Goal: Task Accomplishment & Management: Complete application form

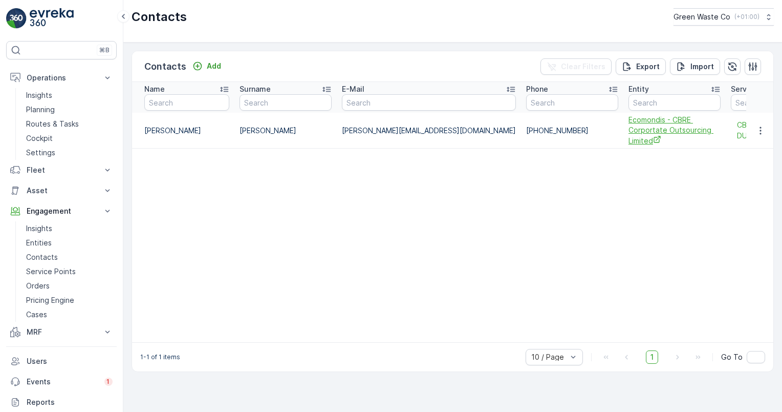
click at [629, 123] on span "Ecomondis - CBRE Corportate Outsourcing Limited" at bounding box center [675, 130] width 92 height 31
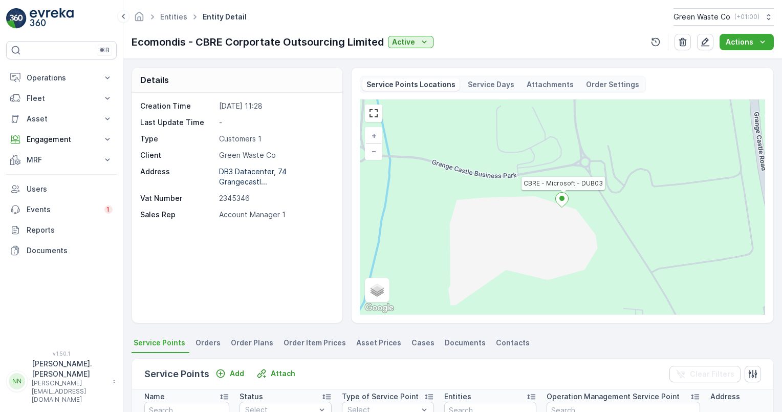
scroll to position [205, 0]
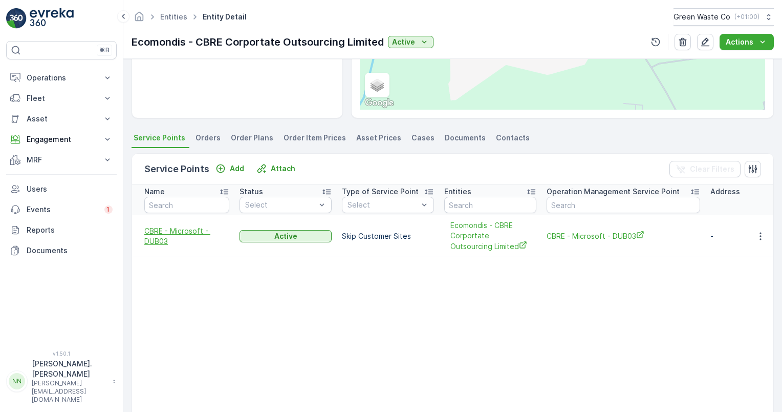
click at [182, 227] on span "CBRE - Microsoft - DUB03" at bounding box center [186, 236] width 85 height 20
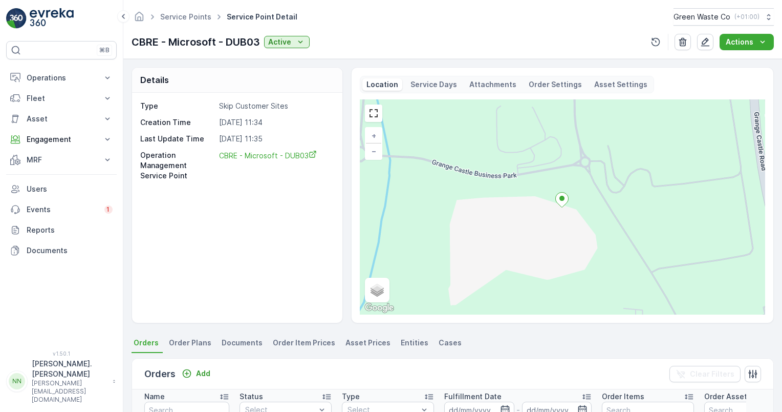
scroll to position [154, 0]
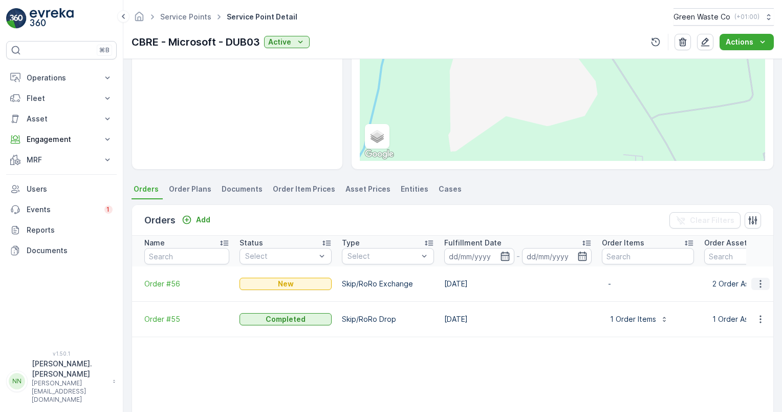
click at [760, 284] on icon "button" at bounding box center [761, 284] width 2 height 8
drag, startPoint x: 368, startPoint y: 281, endPoint x: 420, endPoint y: 286, distance: 52.5
click at [420, 286] on p "Skip/RoRo Exchange" at bounding box center [388, 284] width 92 height 10
click at [760, 287] on icon "button" at bounding box center [761, 284] width 10 height 10
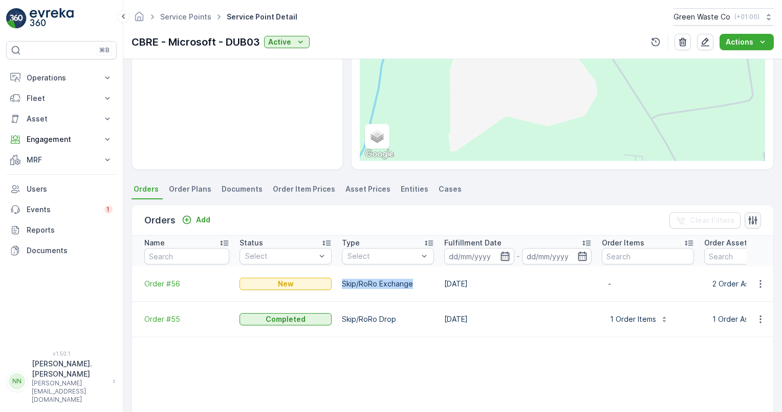
click at [750, 217] on icon "button" at bounding box center [753, 220] width 9 height 9
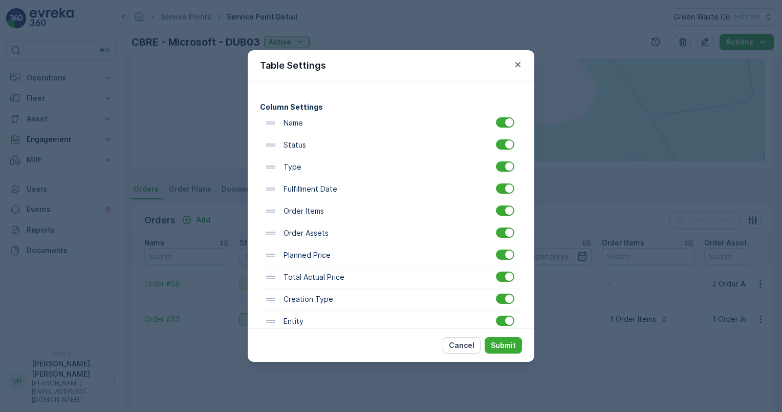
scroll to position [102, 0]
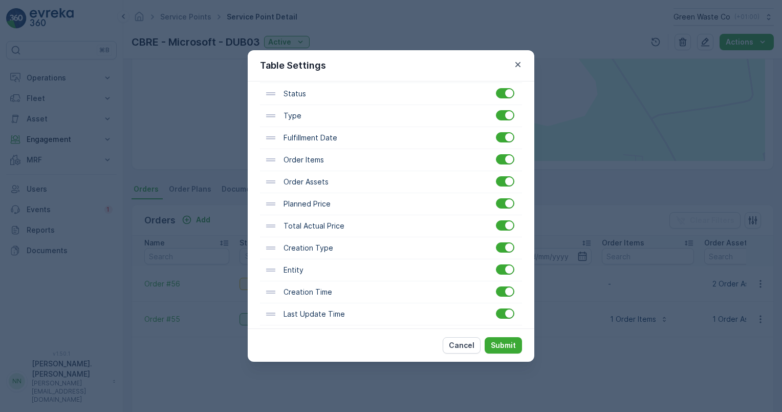
click at [503, 208] on div at bounding box center [506, 203] width 21 height 11
click at [497, 203] on div at bounding box center [505, 203] width 18 height 10
click at [496, 198] on input "checkbox" at bounding box center [496, 198] width 0 height 0
click at [499, 226] on div at bounding box center [505, 225] width 18 height 10
click at [496, 220] on input "checkbox" at bounding box center [496, 220] width 0 height 0
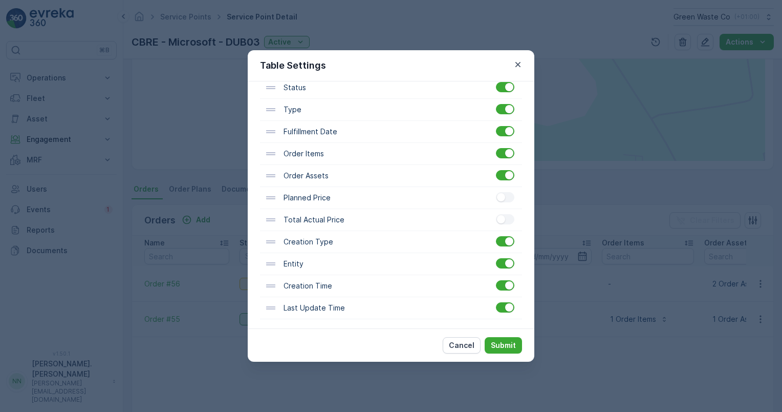
scroll to position [110, 0]
click at [498, 307] on div at bounding box center [505, 306] width 18 height 10
click at [496, 301] on input "checkbox" at bounding box center [496, 301] width 0 height 0
click at [498, 307] on div at bounding box center [505, 306] width 18 height 10
click at [496, 301] on input "checkbox" at bounding box center [496, 301] width 0 height 0
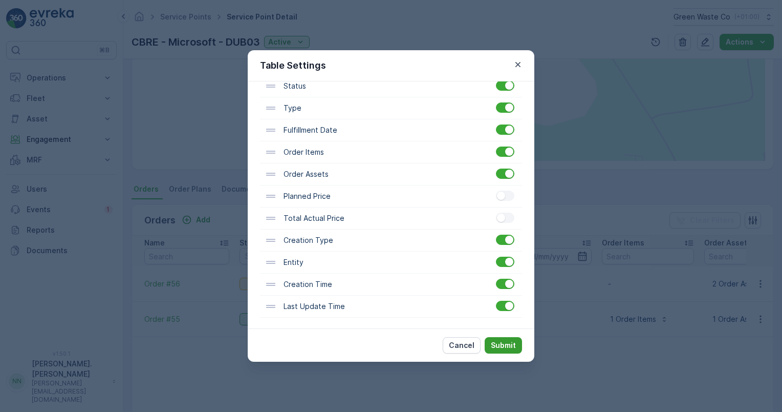
click at [496, 340] on button "Submit" at bounding box center [503, 345] width 37 height 16
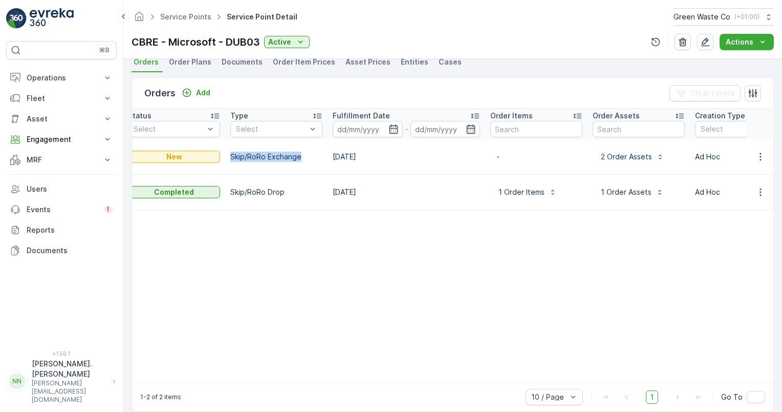
scroll to position [0, 113]
click at [606, 152] on p "2 Order Assets" at bounding box center [624, 157] width 53 height 10
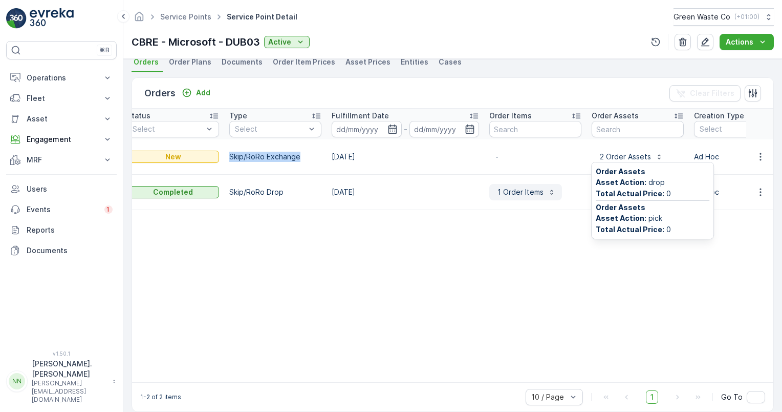
click at [525, 189] on p "1 Order Items" at bounding box center [520, 192] width 48 height 10
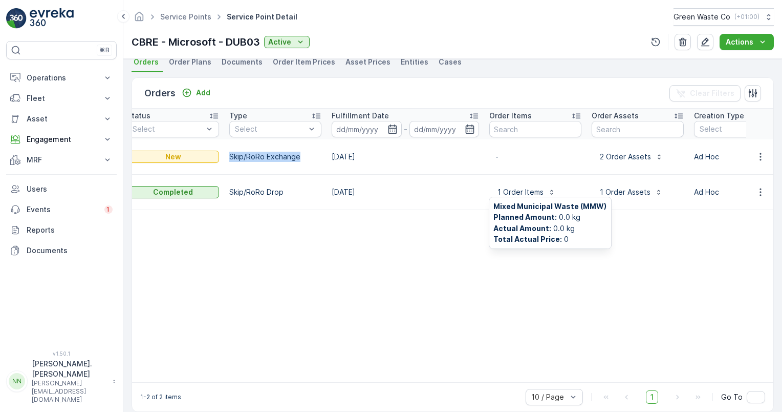
click at [395, 258] on table "Name Status Select Type Select Fulfillment Date - Order Items Order Assets Crea…" at bounding box center [628, 245] width 1218 height 273
drag, startPoint x: 280, startPoint y: 159, endPoint x: 304, endPoint y: 159, distance: 24.6
click at [304, 159] on td "Skip/RoRo Exchange" at bounding box center [275, 156] width 102 height 35
click at [305, 159] on td "Skip/RoRo Exchange" at bounding box center [275, 156] width 102 height 35
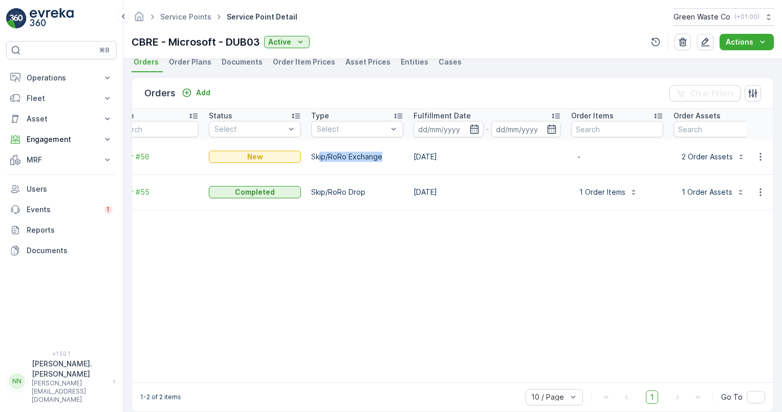
scroll to position [0, 0]
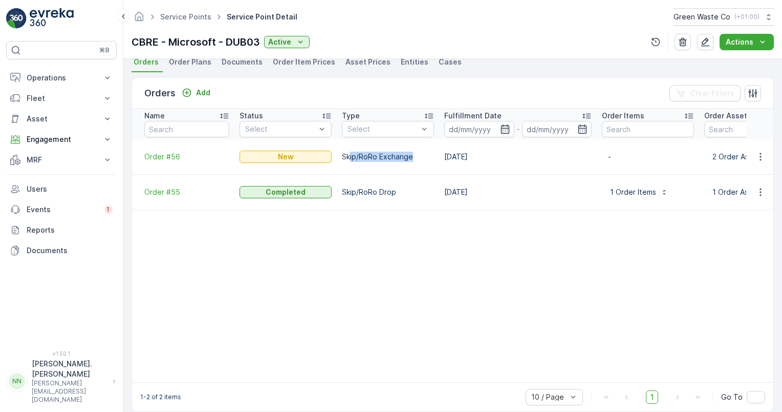
click at [355, 153] on p "Skip/RoRo Exchange" at bounding box center [388, 157] width 92 height 10
drag, startPoint x: 397, startPoint y: 152, endPoint x: 410, endPoint y: 150, distance: 12.5
click at [410, 152] on p "Skip/RoRo Exchange" at bounding box center [388, 157] width 92 height 10
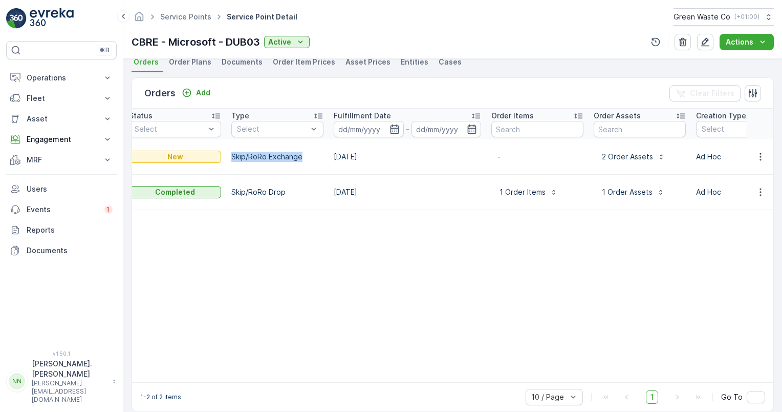
scroll to position [0, 108]
click at [455, 158] on td "[DATE]" at bounding box center [411, 156] width 158 height 35
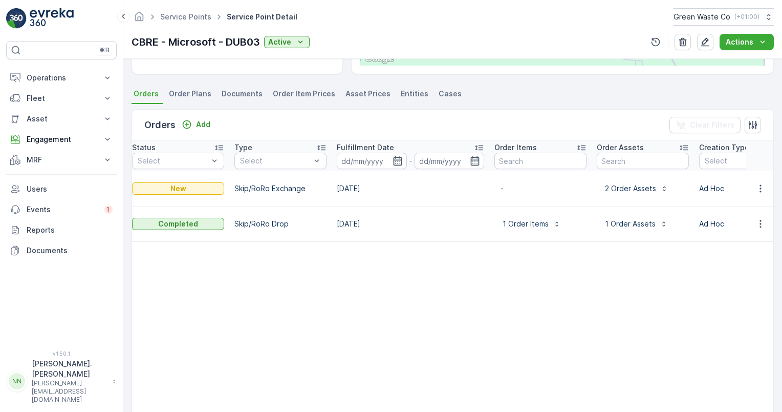
scroll to position [233, 0]
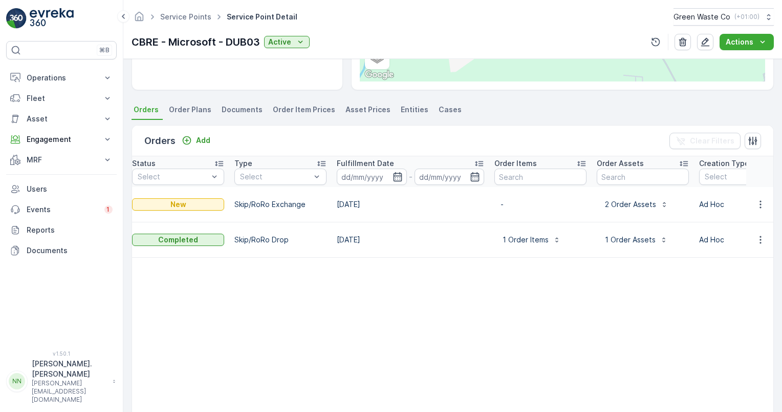
click at [173, 107] on span "Order Plans" at bounding box center [190, 109] width 43 height 10
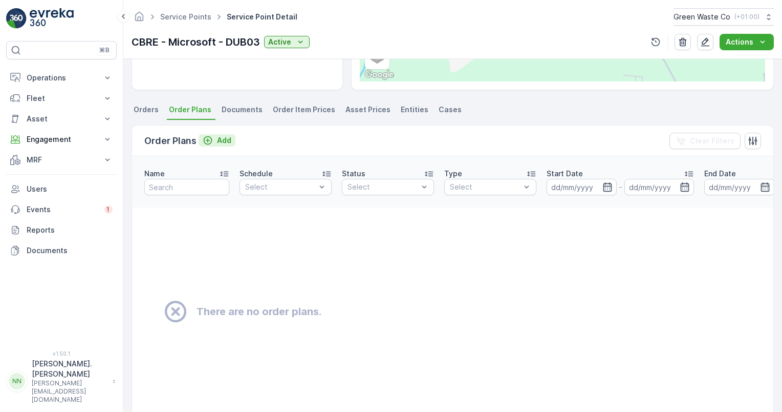
click at [219, 140] on p "Add" at bounding box center [224, 140] width 14 height 10
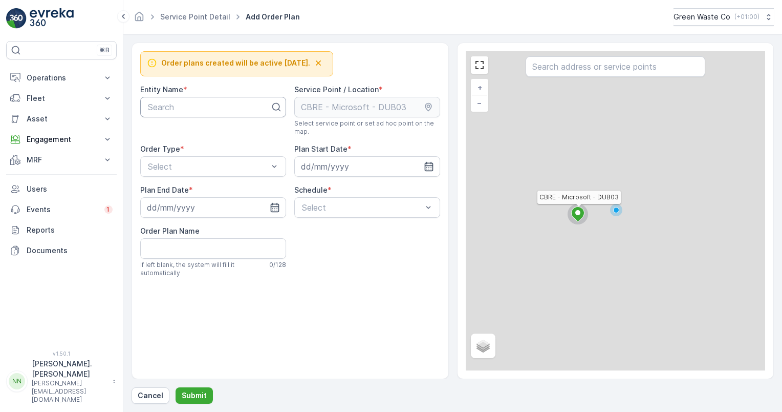
click at [178, 104] on div at bounding box center [209, 106] width 124 height 9
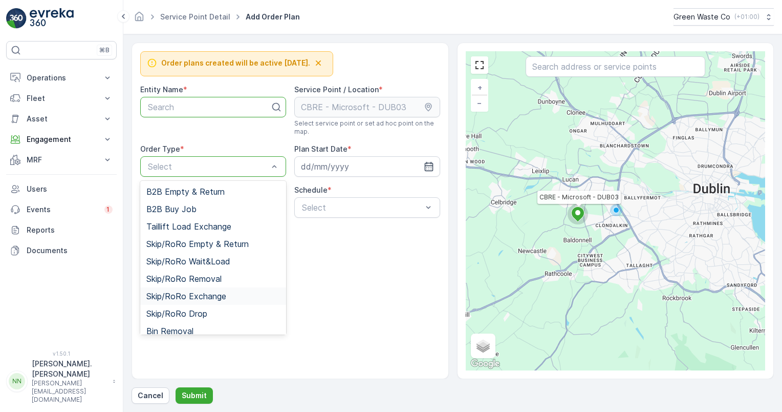
click at [212, 293] on span "Skip/RoRo Exchange" at bounding box center [186, 295] width 80 height 9
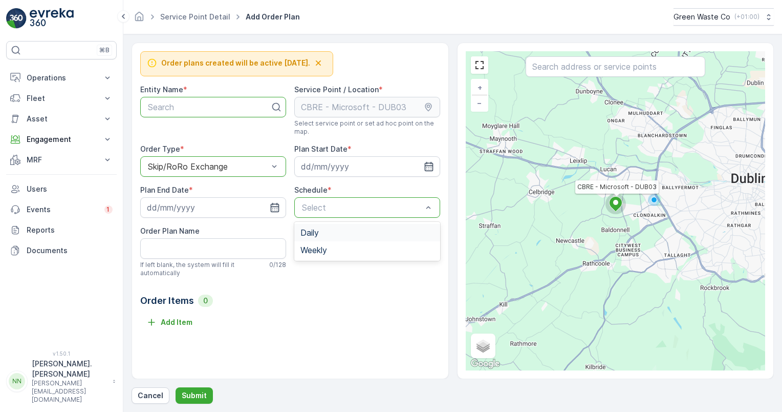
click at [294, 306] on div "Order Items 0" at bounding box center [290, 300] width 300 height 14
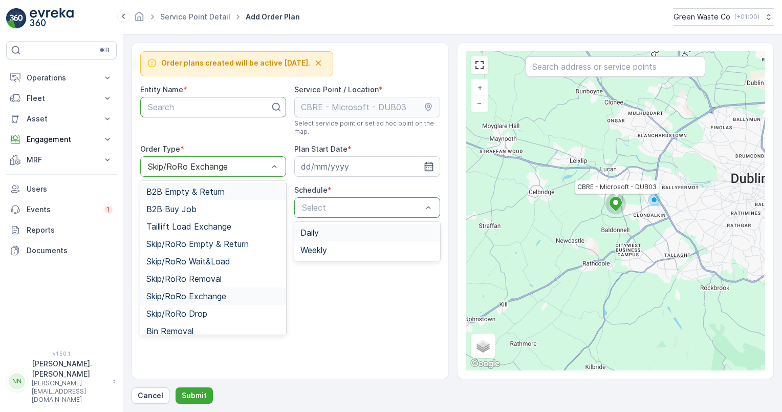
click at [194, 168] on div at bounding box center [208, 166] width 122 height 9
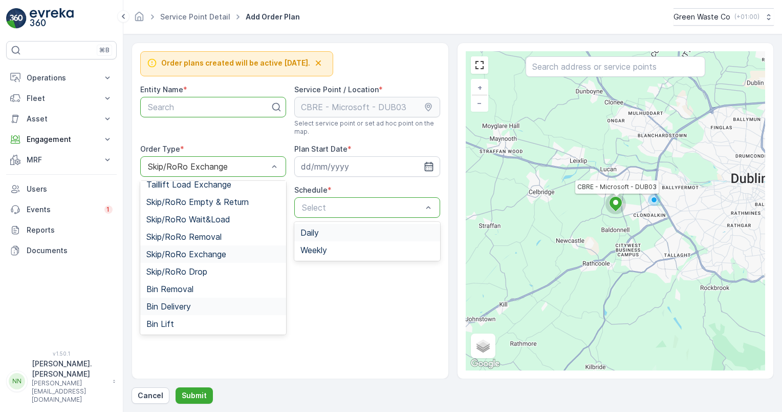
click at [200, 302] on div "Bin Delivery" at bounding box center [213, 306] width 134 height 9
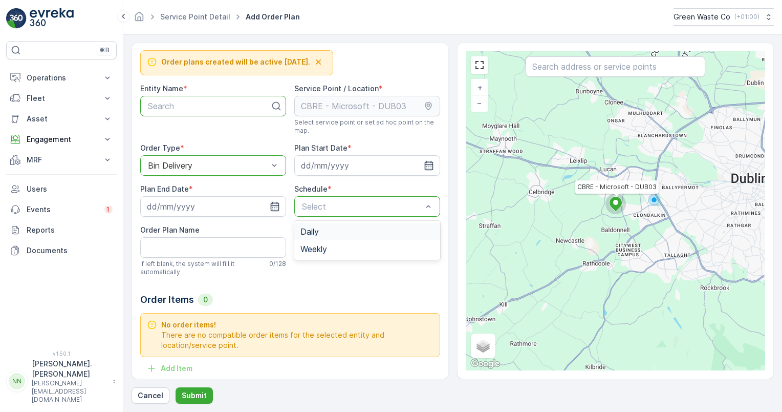
scroll to position [0, 0]
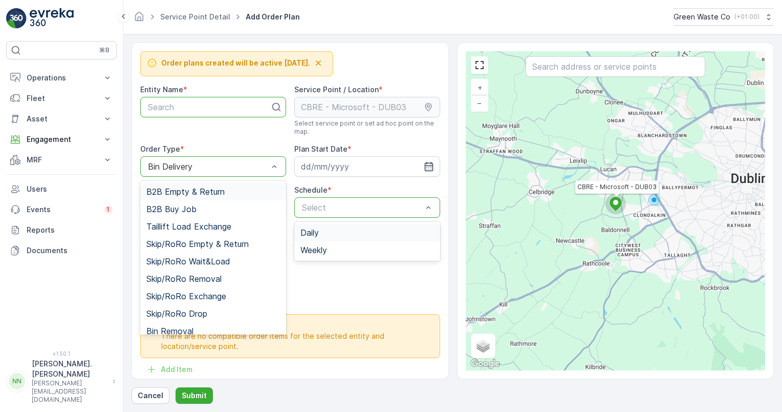
click at [231, 167] on div at bounding box center [208, 166] width 122 height 9
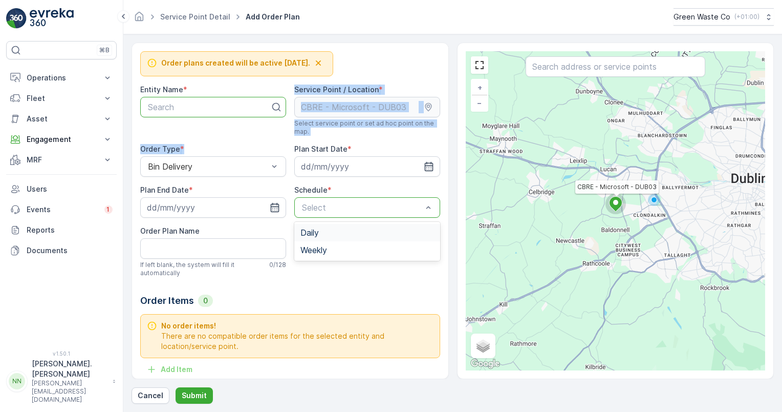
click at [219, 140] on div "Order plans created will be active tomorrow. Entity Name * Search Service Point…" at bounding box center [290, 214] width 300 height 326
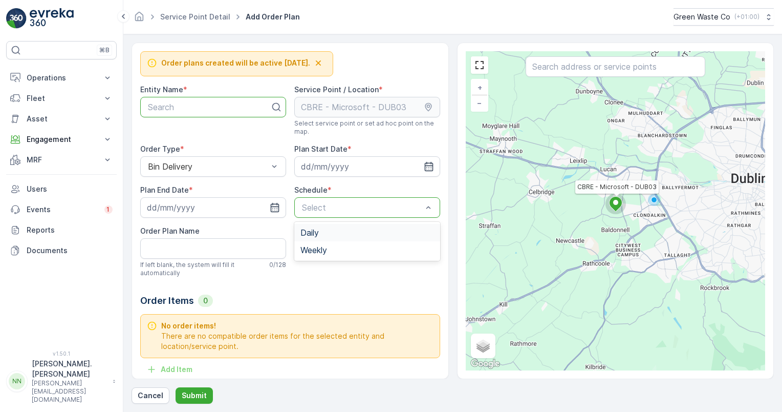
click at [193, 113] on div "Search" at bounding box center [213, 107] width 146 height 20
type input "b"
type input "s"
type input "cbre"
click at [182, 133] on span "Ecomondis - CBRE Corportate Outsourcing Limited" at bounding box center [213, 137] width 134 height 18
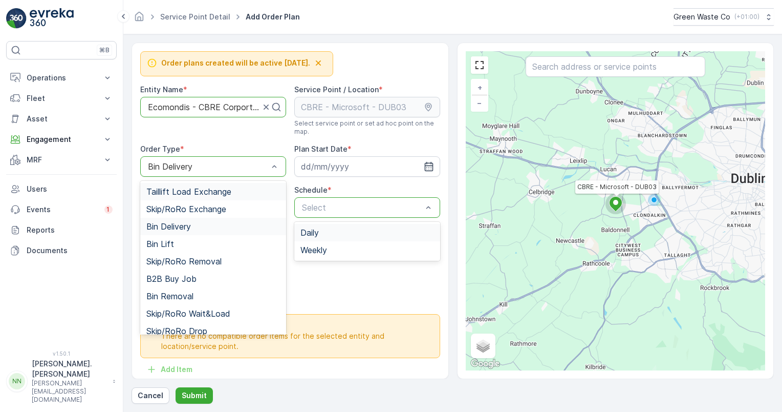
click at [189, 172] on div "Bin Delivery" at bounding box center [213, 166] width 146 height 20
click at [205, 244] on div "Bin Lift" at bounding box center [213, 243] width 134 height 9
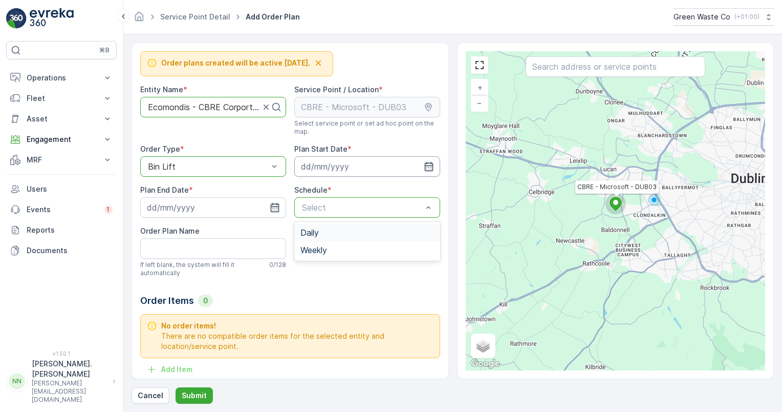
click at [385, 160] on input at bounding box center [367, 166] width 146 height 20
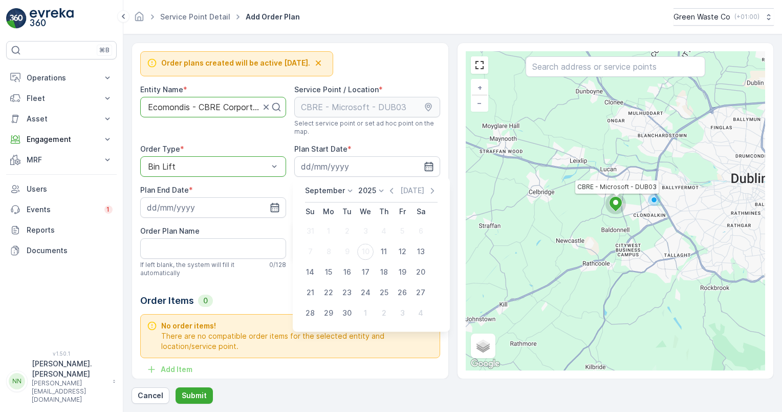
click at [384, 252] on div "11" at bounding box center [384, 251] width 16 height 16
type input "[DATE]"
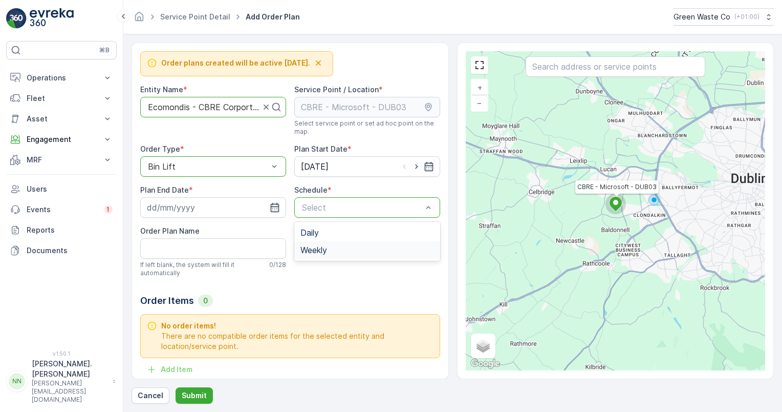
click at [318, 250] on span "Weekly" at bounding box center [314, 249] width 27 height 9
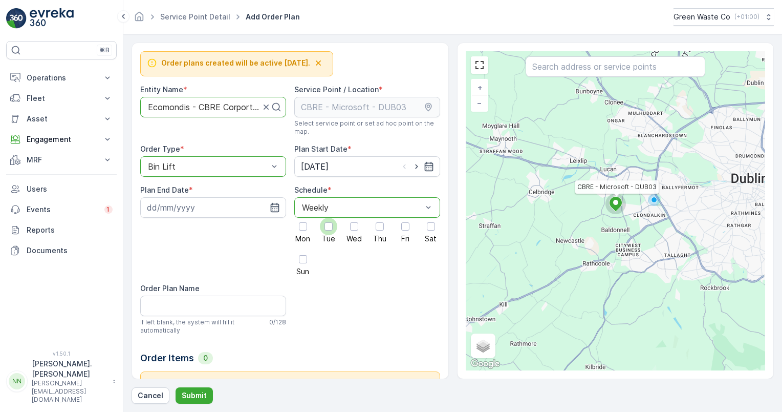
click at [325, 228] on div at bounding box center [329, 226] width 8 height 8
click at [329, 218] on input "Tue" at bounding box center [329, 218] width 0 height 0
click at [354, 231] on div at bounding box center [354, 226] width 17 height 17
click at [354, 218] on input "Wed" at bounding box center [354, 218] width 0 height 0
click at [376, 228] on div at bounding box center [380, 226] width 8 height 8
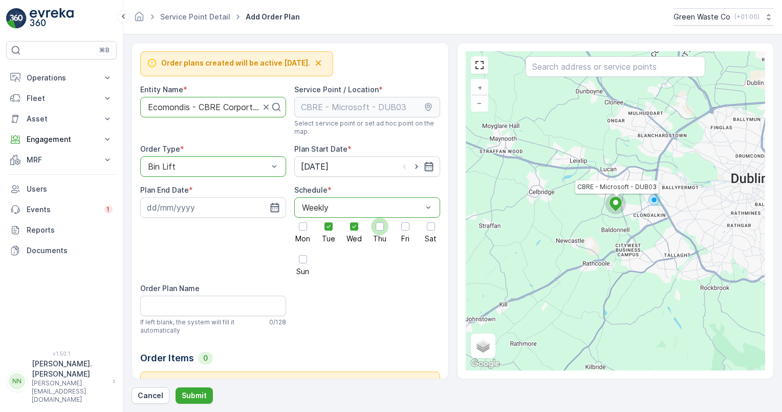
click at [380, 218] on input "Thu" at bounding box center [380, 218] width 0 height 0
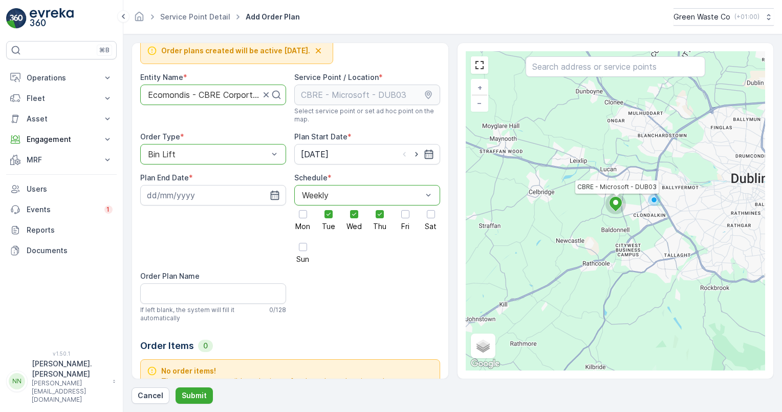
scroll to position [64, 0]
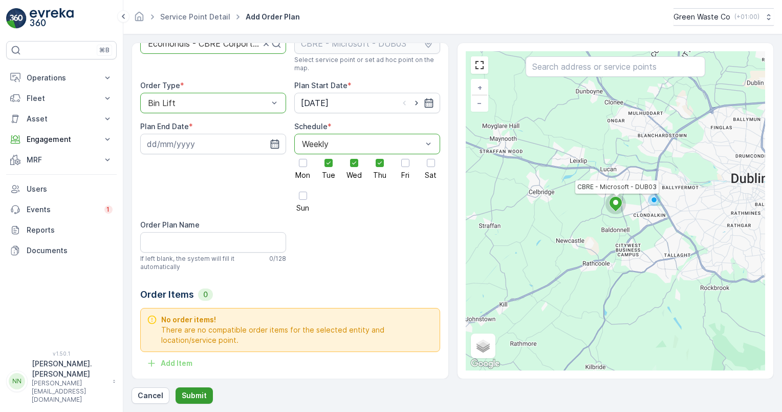
click at [195, 397] on p "Submit" at bounding box center [194, 395] width 25 height 10
click at [277, 142] on icon "button" at bounding box center [274, 143] width 9 height 9
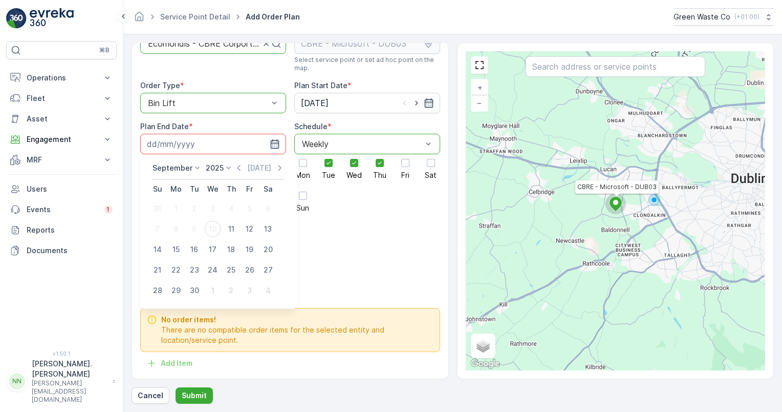
click at [213, 171] on p "2025" at bounding box center [215, 168] width 18 height 10
click at [215, 266] on span "2026" at bounding box center [220, 264] width 17 height 10
click at [211, 251] on div "16" at bounding box center [213, 249] width 16 height 16
type input "[DATE]"
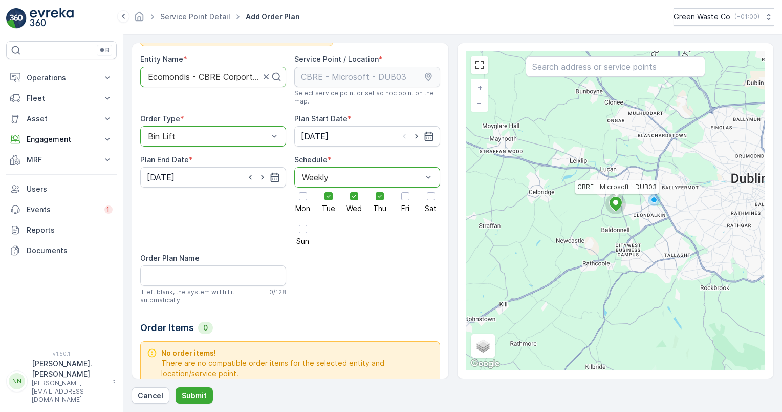
scroll to position [12, 0]
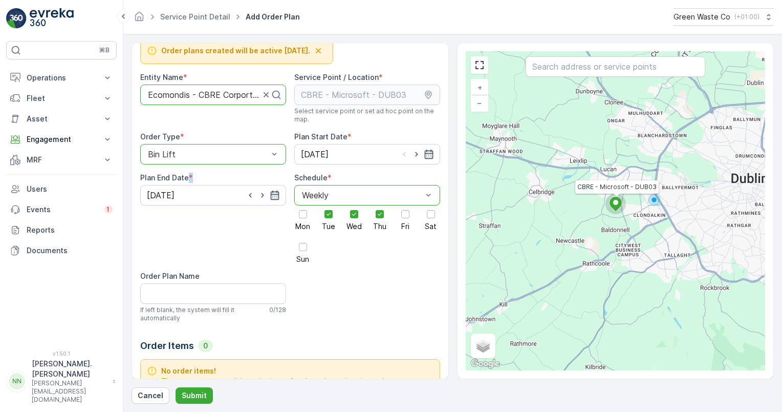
drag, startPoint x: 195, startPoint y: 179, endPoint x: 186, endPoint y: 178, distance: 8.3
click at [186, 178] on div "Plan End Date *" at bounding box center [213, 178] width 146 height 10
click at [222, 259] on div "Plan End Date * 16.09.2026" at bounding box center [213, 218] width 146 height 90
click at [338, 296] on div "Order plans created will be active tomorrow. Entity Name * Ecomondis - CBRE Cor…" at bounding box center [290, 231] width 300 height 384
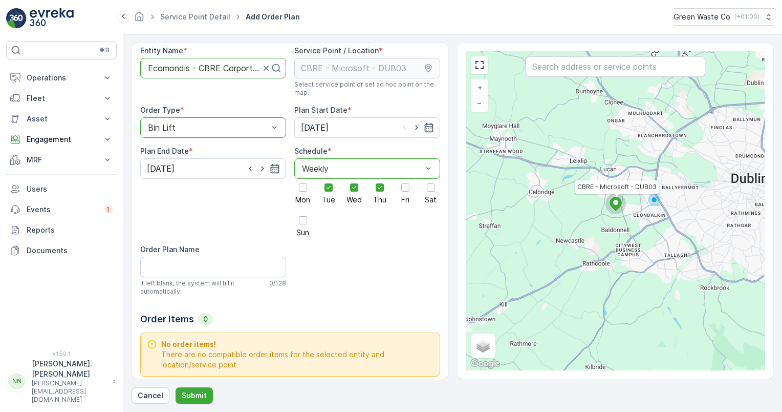
scroll to position [64, 0]
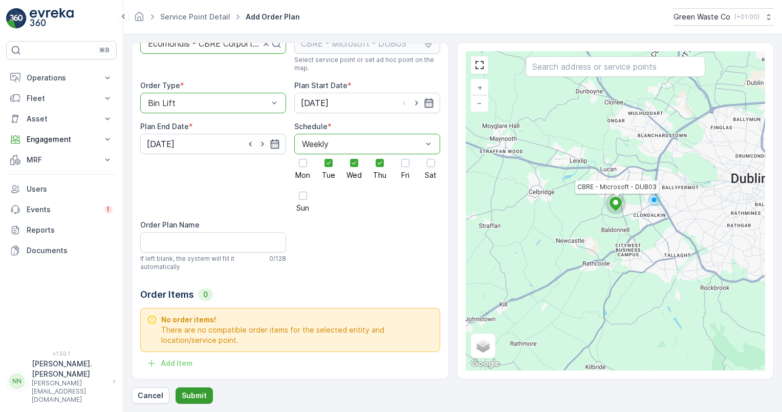
click at [201, 397] on p "Submit" at bounding box center [194, 395] width 25 height 10
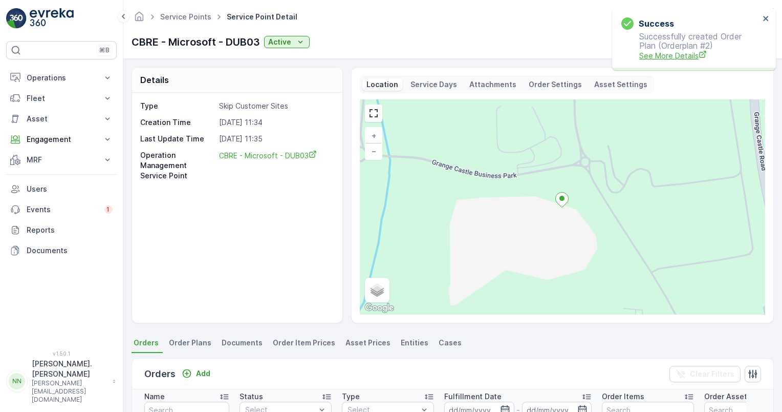
click at [663, 58] on span "See More Details" at bounding box center [700, 55] width 120 height 11
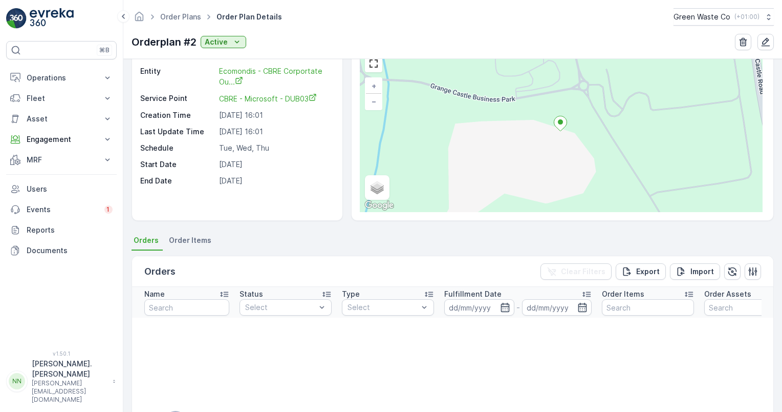
scroll to position [102, 0]
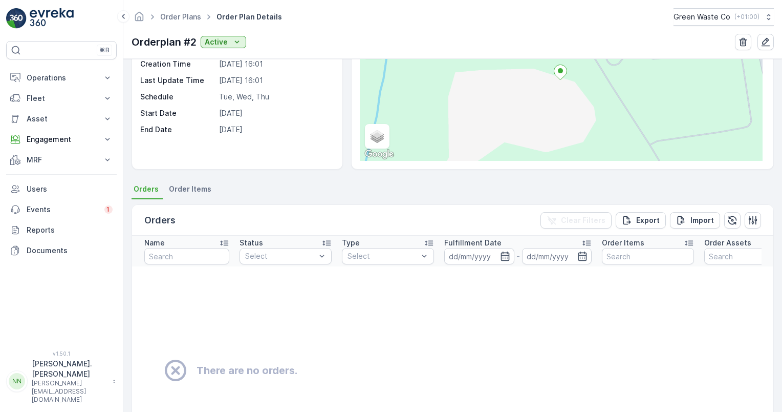
click at [193, 188] on span "Order Items" at bounding box center [190, 189] width 43 height 10
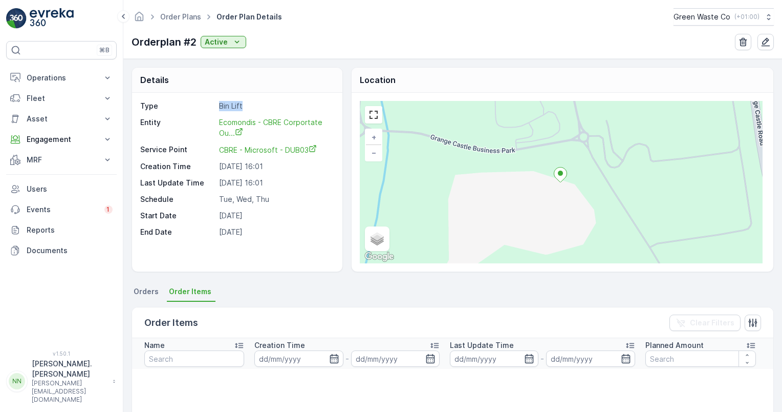
drag, startPoint x: 219, startPoint y: 104, endPoint x: 260, endPoint y: 111, distance: 41.5
click at [260, 111] on div "Type Bin Lift Entity Ecomondis - CBRE Corportate Ou... Service Point CBRE - Mic…" at bounding box center [236, 169] width 192 height 136
drag, startPoint x: 260, startPoint y: 111, endPoint x: 326, endPoint y: 95, distance: 67.3
click at [326, 95] on div "Type Bin Lift Entity Ecomondis - CBRE Corportate Ou... Service Point CBRE - Mic…" at bounding box center [237, 182] width 210 height 179
click at [186, 51] on div "Order Plans Order Plan Details Green Waste Co ( +01:00 ) Orderplan #2 Active" at bounding box center [452, 29] width 659 height 59
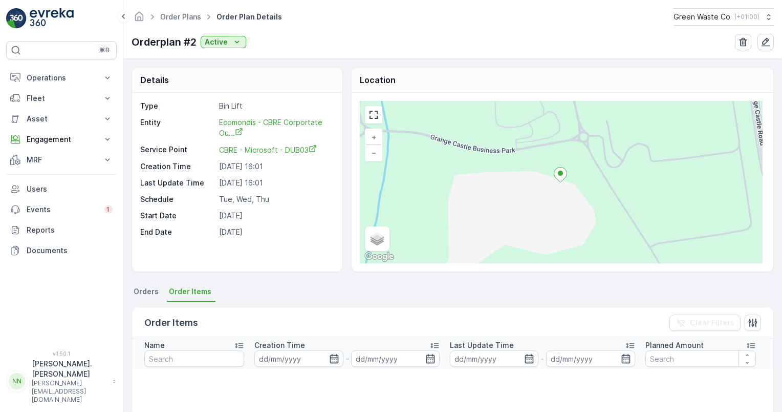
drag, startPoint x: 186, startPoint y: 51, endPoint x: 295, endPoint y: 64, distance: 109.3
click at [295, 63] on div "Details Type Bin Lift Entity Ecomondis - CBRE Corportate Ou... Service Point CB…" at bounding box center [452, 235] width 659 height 353
drag, startPoint x: 221, startPoint y: 105, endPoint x: 273, endPoint y: 227, distance: 132.6
click at [273, 227] on div "Type Bin Lift Entity Ecomondis - CBRE Corportate Ou... Service Point CBRE - Mic…" at bounding box center [236, 169] width 192 height 136
drag, startPoint x: 273, startPoint y: 227, endPoint x: 279, endPoint y: 254, distance: 27.6
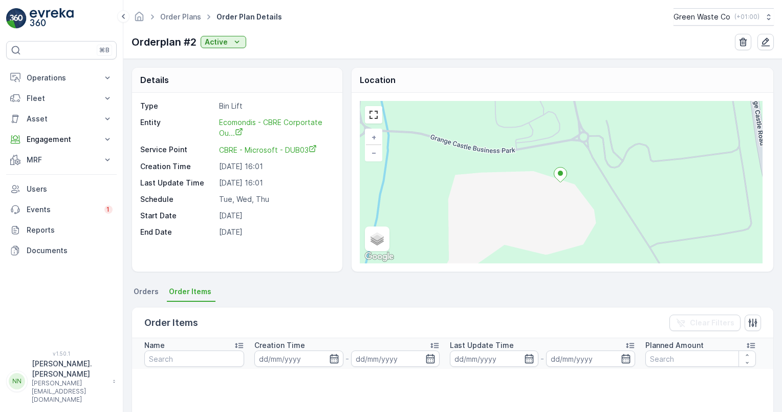
click at [279, 253] on div "Type Bin Lift Entity Ecomondis - CBRE Corportate Ou... Service Point CBRE - Mic…" at bounding box center [237, 182] width 210 height 179
click at [195, 252] on div "Type Bin Lift Entity Ecomondis - CBRE Corportate Ou... Service Point CBRE - Mic…" at bounding box center [237, 182] width 210 height 179
click at [105, 137] on icon at bounding box center [107, 139] width 10 height 10
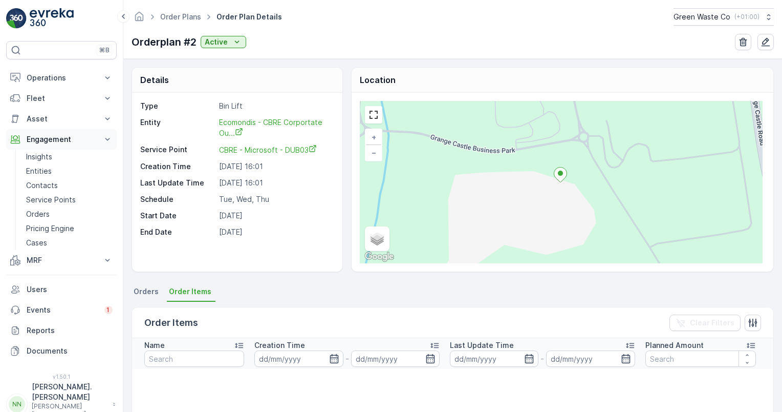
click at [109, 139] on icon at bounding box center [107, 139] width 5 height 3
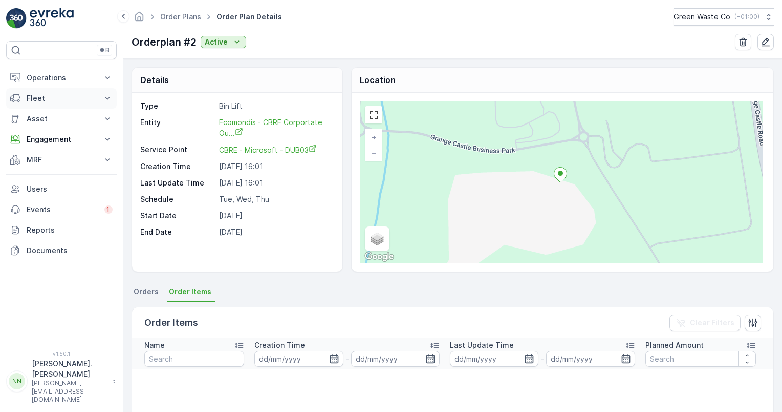
click at [107, 94] on icon at bounding box center [107, 98] width 10 height 10
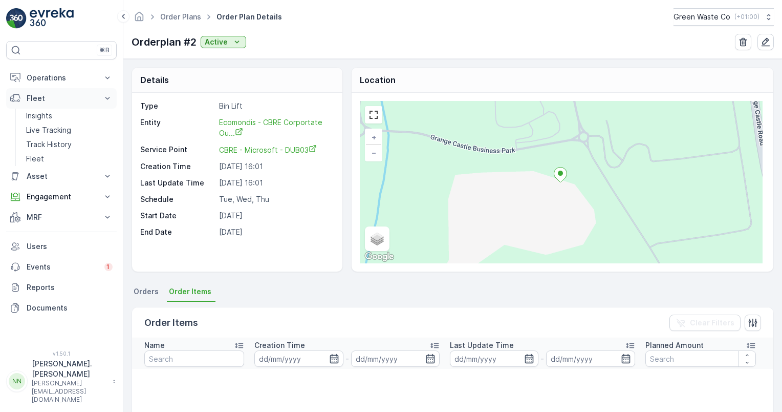
click at [107, 96] on icon at bounding box center [107, 98] width 10 height 10
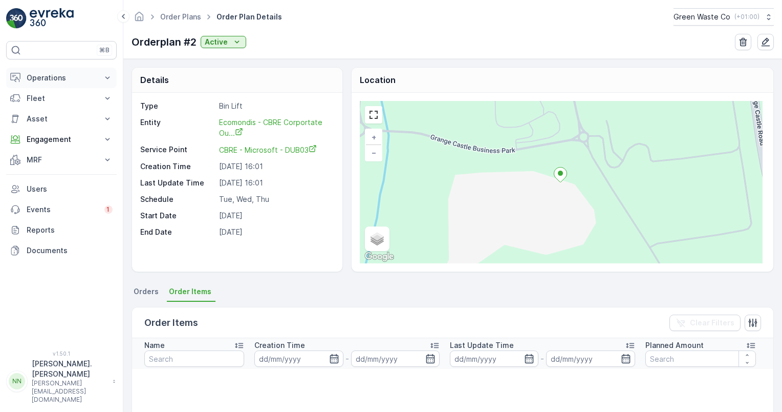
click at [109, 80] on icon at bounding box center [107, 78] width 10 height 10
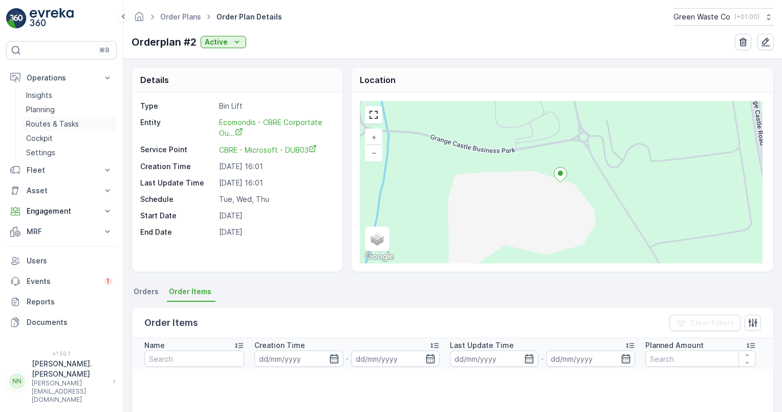
click at [40, 119] on p "Routes & Tasks" at bounding box center [52, 124] width 53 height 10
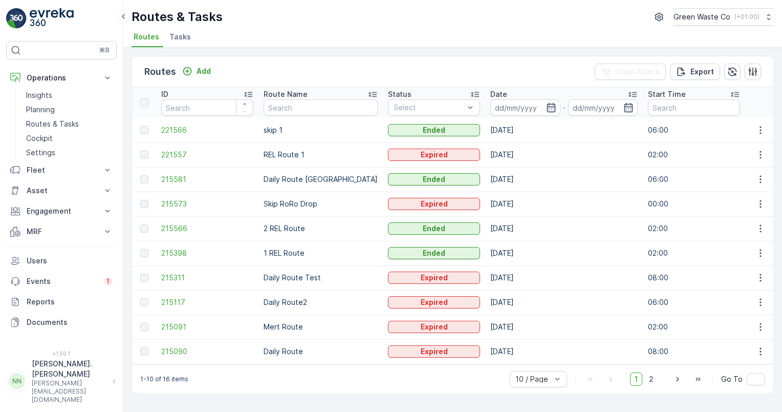
click at [183, 41] on span "Tasks" at bounding box center [181, 37] width 22 height 10
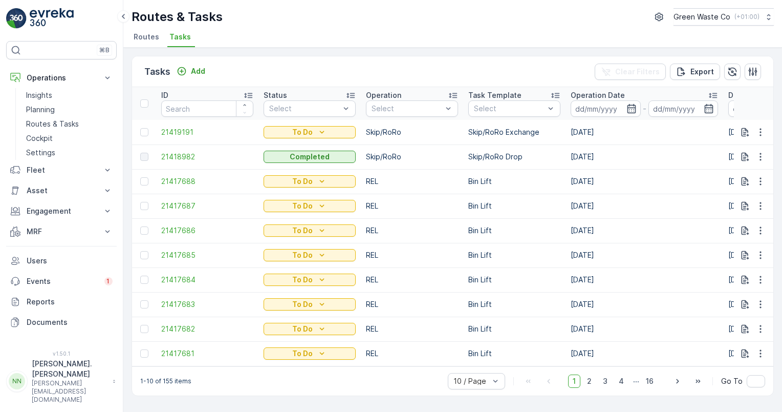
click at [143, 35] on span "Routes" at bounding box center [147, 37] width 26 height 10
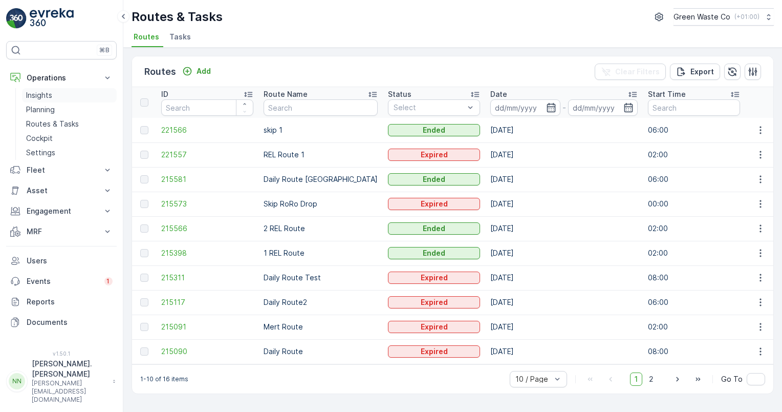
click at [45, 98] on p "Insights" at bounding box center [39, 95] width 26 height 10
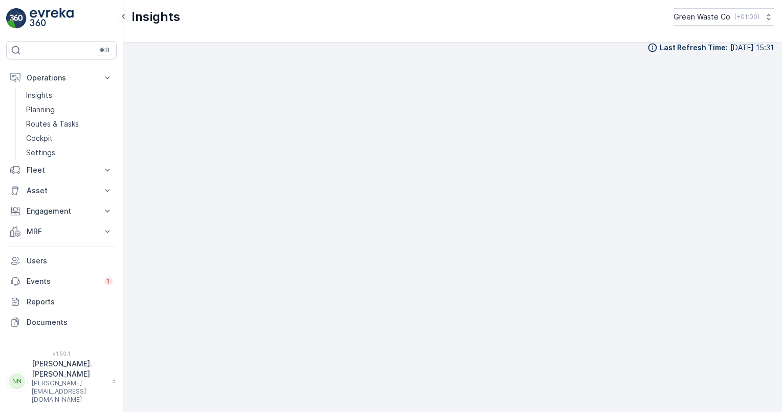
scroll to position [10, 0]
click at [48, 167] on p "Fleet" at bounding box center [62, 170] width 70 height 10
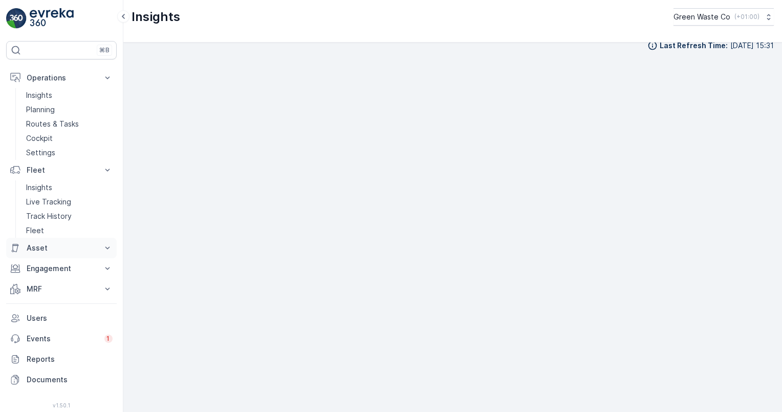
click at [48, 245] on p "Asset" at bounding box center [62, 248] width 70 height 10
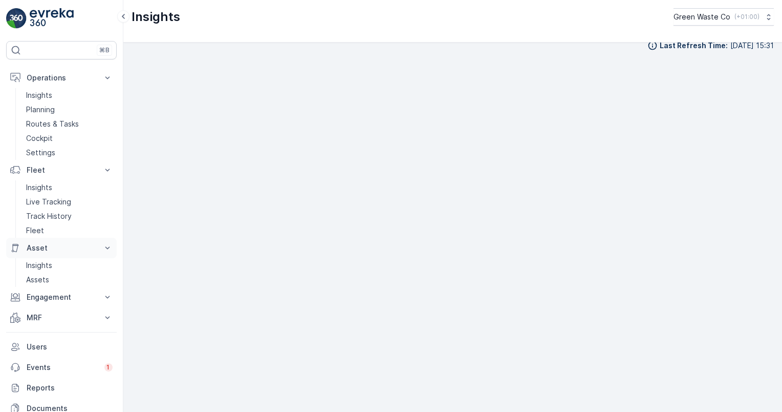
scroll to position [51, 0]
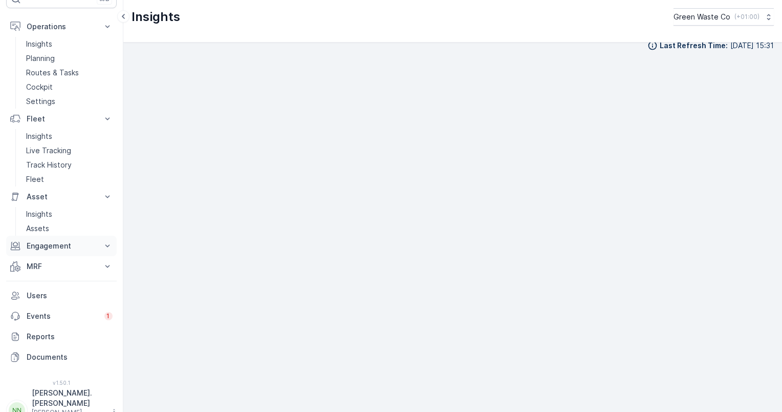
click at [55, 242] on p "Engagement" at bounding box center [62, 246] width 70 height 10
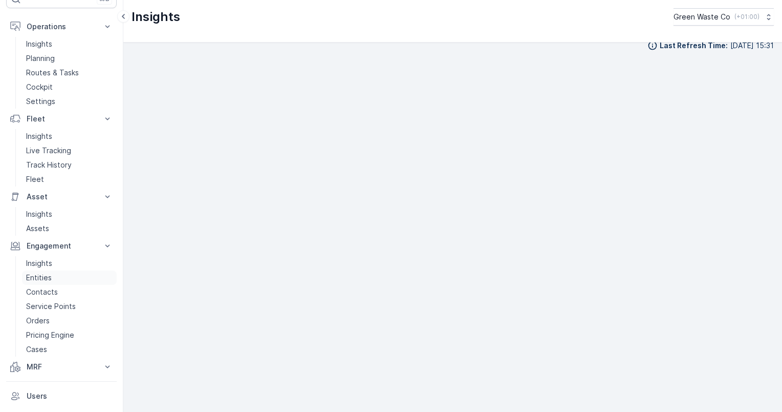
click at [40, 276] on p "Entities" at bounding box center [39, 277] width 26 height 10
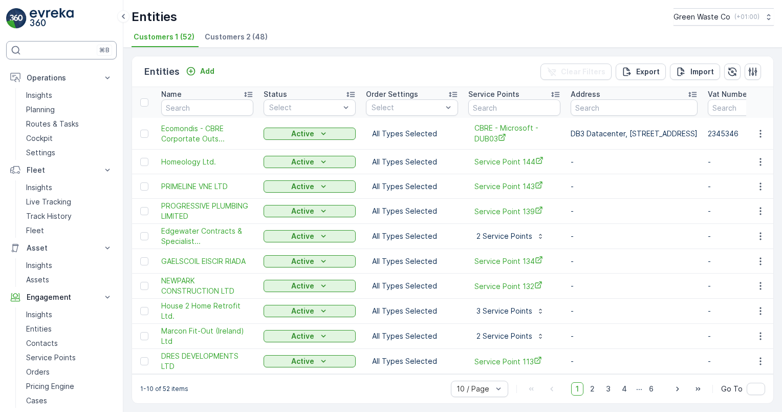
click at [52, 50] on div "⌘B" at bounding box center [61, 50] width 111 height 18
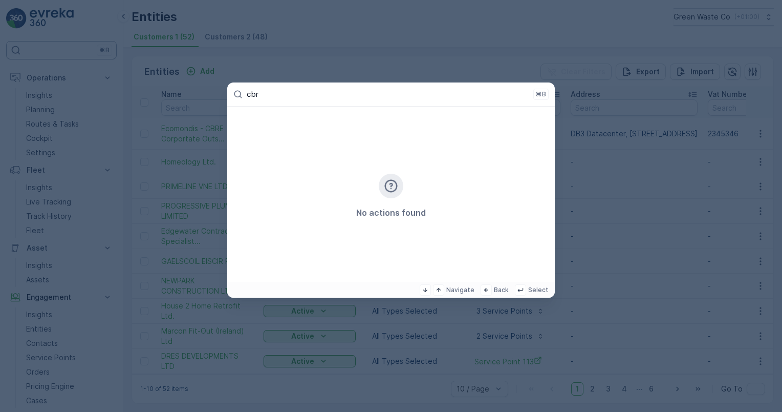
type input "cbre"
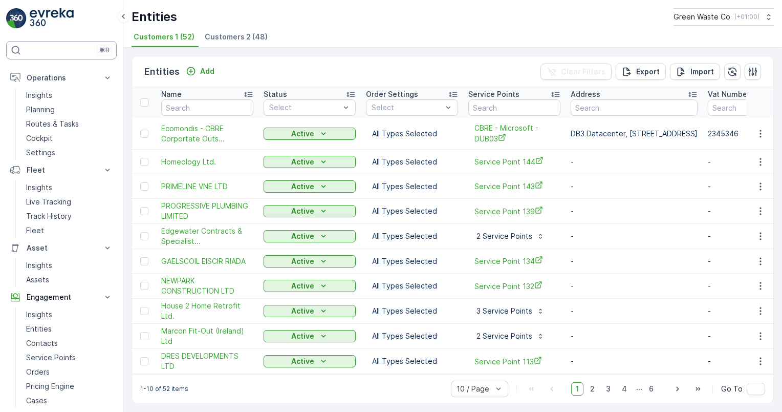
click at [52, 51] on div "⌘B" at bounding box center [61, 50] width 111 height 18
click at [218, 104] on input "text" at bounding box center [207, 107] width 92 height 16
type input "dres"
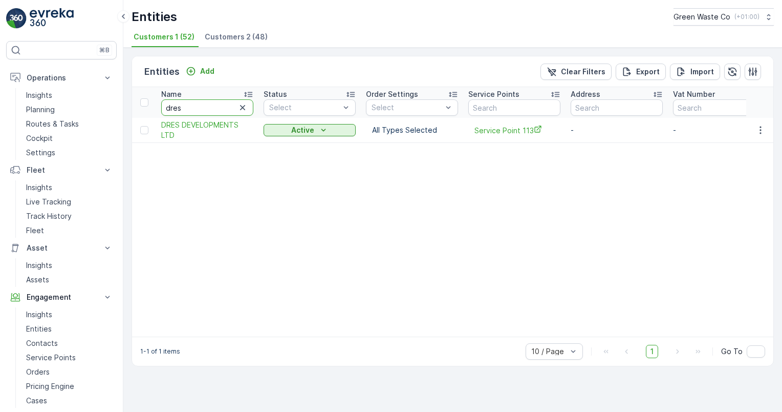
click at [219, 104] on input "dres" at bounding box center [207, 107] width 92 height 16
click at [225, 35] on span "Customers 2 (48)" at bounding box center [236, 37] width 63 height 10
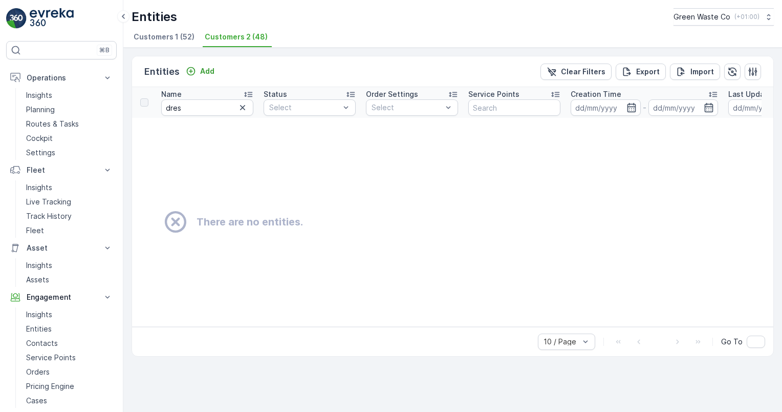
click at [165, 34] on span "Customers 1 (52)" at bounding box center [164, 37] width 61 height 10
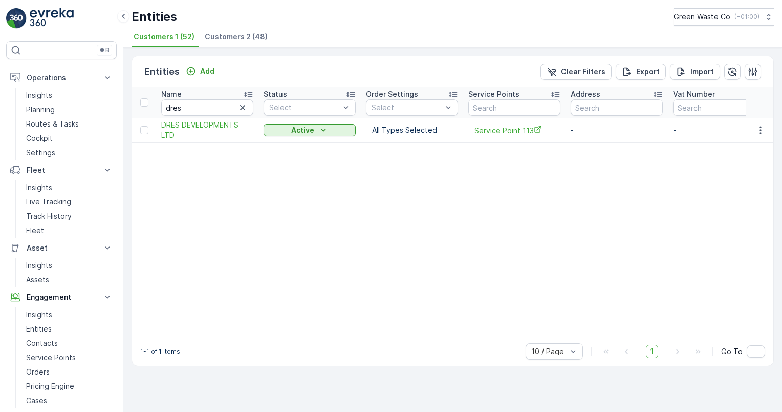
drag, startPoint x: 43, startPoint y: 318, endPoint x: 281, endPoint y: 273, distance: 242.3
click at [281, 273] on table "Name dres Status Select Order Settings Select Service Points Address Vat Number…" at bounding box center [674, 211] width 1084 height 249
click at [715, 16] on p "Green Waste Co" at bounding box center [701, 17] width 57 height 10
click at [590, 14] on div "Entities Green Waste Co ( +01:00 ) Green Waste Co [GEOGRAPHIC_DATA]/[GEOGRAPHIC…" at bounding box center [453, 16] width 643 height 17
click at [60, 51] on div "⌘B" at bounding box center [61, 50] width 111 height 18
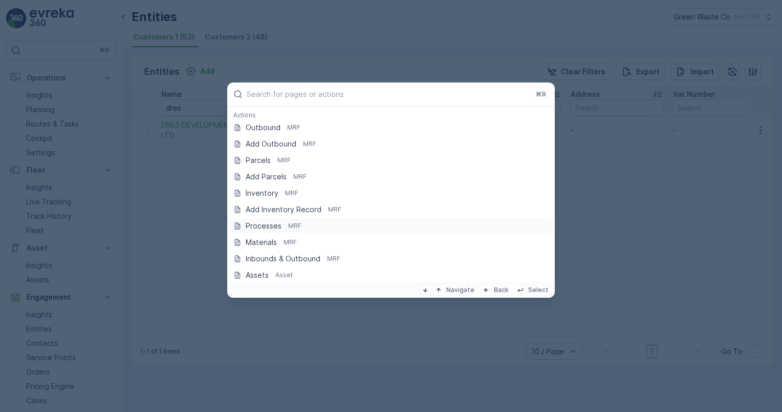
click at [262, 227] on p "Processes" at bounding box center [264, 226] width 36 height 10
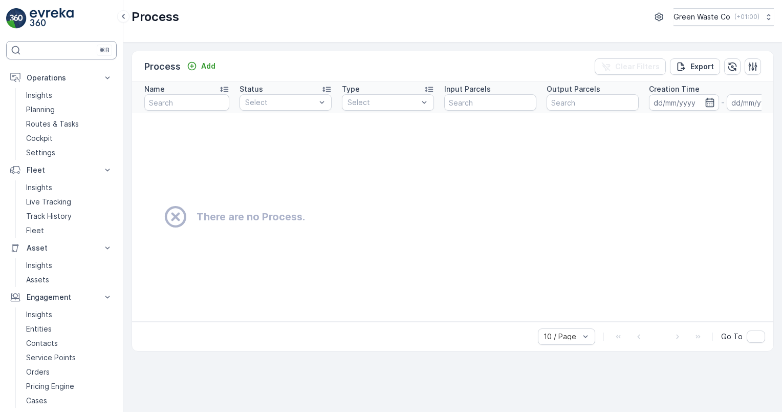
click at [55, 49] on div "⌘B" at bounding box center [61, 50] width 111 height 18
click at [655, 16] on icon "button" at bounding box center [659, 17] width 8 height 9
